Goal: Task Accomplishment & Management: Use online tool/utility

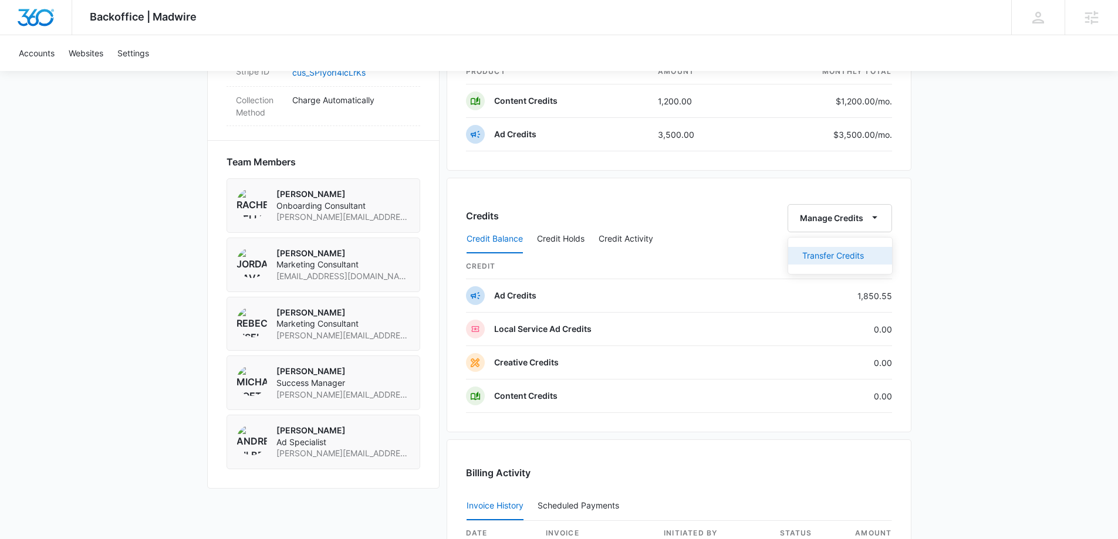
click at [839, 255] on div "Transfer Credits" at bounding box center [833, 256] width 62 height 8
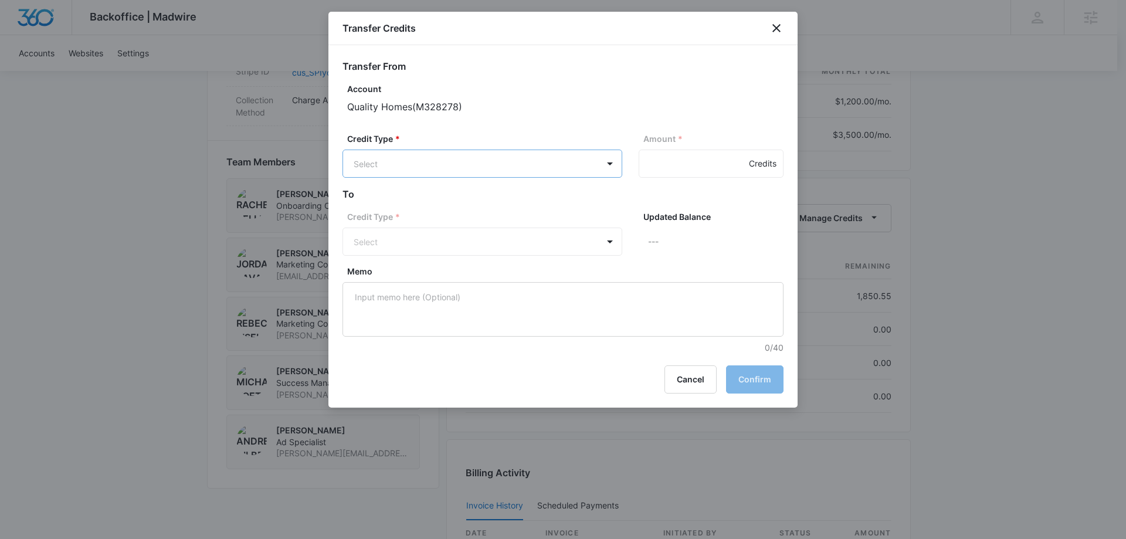
click at [423, 159] on body "Backoffice | Madwire Apps Settings [PERSON_NAME] Koethe [EMAIL_ADDRESS][PERSON_…" at bounding box center [563, 90] width 1126 height 1707
click at [422, 202] on p "Ad Credits (1850.55 Credits)" at bounding box center [440, 208] width 111 height 12
click at [682, 165] on input "Amount *" at bounding box center [711, 164] width 145 height 28
type input "200"
click at [566, 247] on body "Backoffice | Madwire Apps Settings [PERSON_NAME] Koethe [EMAIL_ADDRESS][PERSON_…" at bounding box center [563, 90] width 1126 height 1707
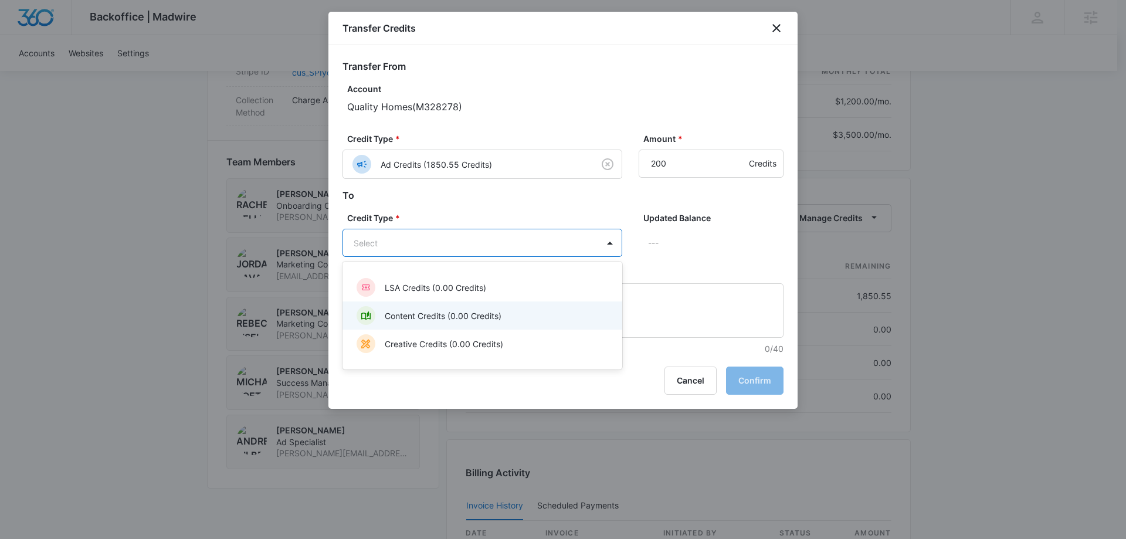
click at [462, 313] on p "Content Credits (0.00 Credits)" at bounding box center [443, 316] width 117 height 12
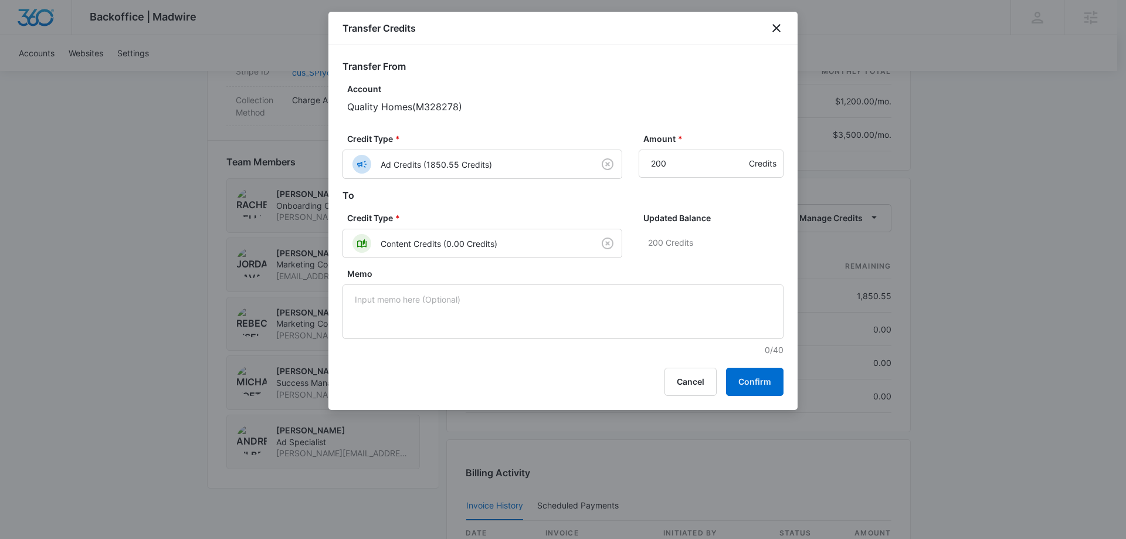
click at [760, 206] on form "Transfer From Account Quality Homes ( M328278 ) Credit Type * Ad Credits (1850.…" at bounding box center [563, 207] width 441 height 297
click at [749, 380] on button "Confirm" at bounding box center [754, 382] width 57 height 28
